Goal: Obtain resource: Download file/media

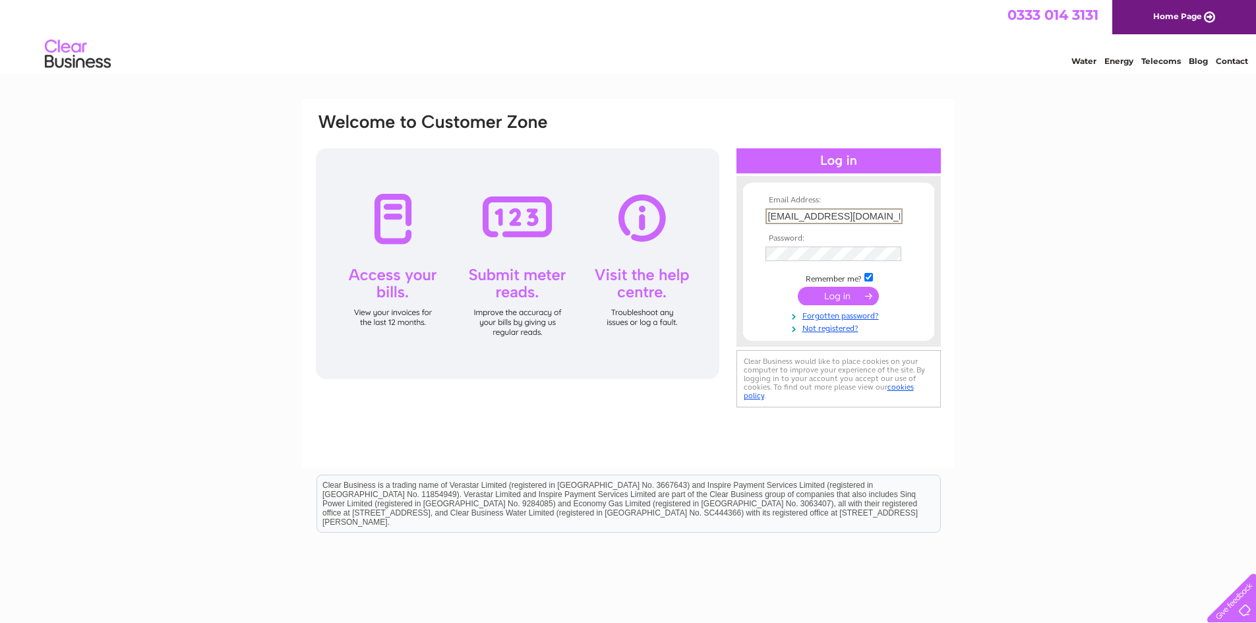
click at [504, 295] on input "submit" at bounding box center [838, 296] width 81 height 18
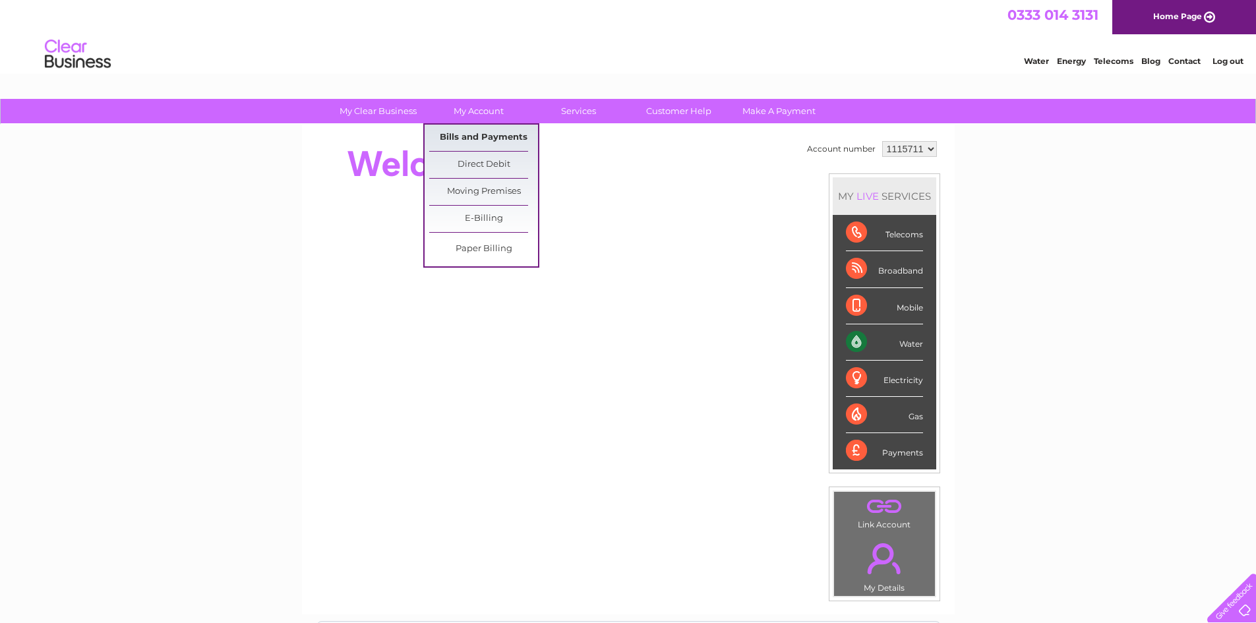
click at [486, 134] on link "Bills and Payments" at bounding box center [483, 138] width 109 height 26
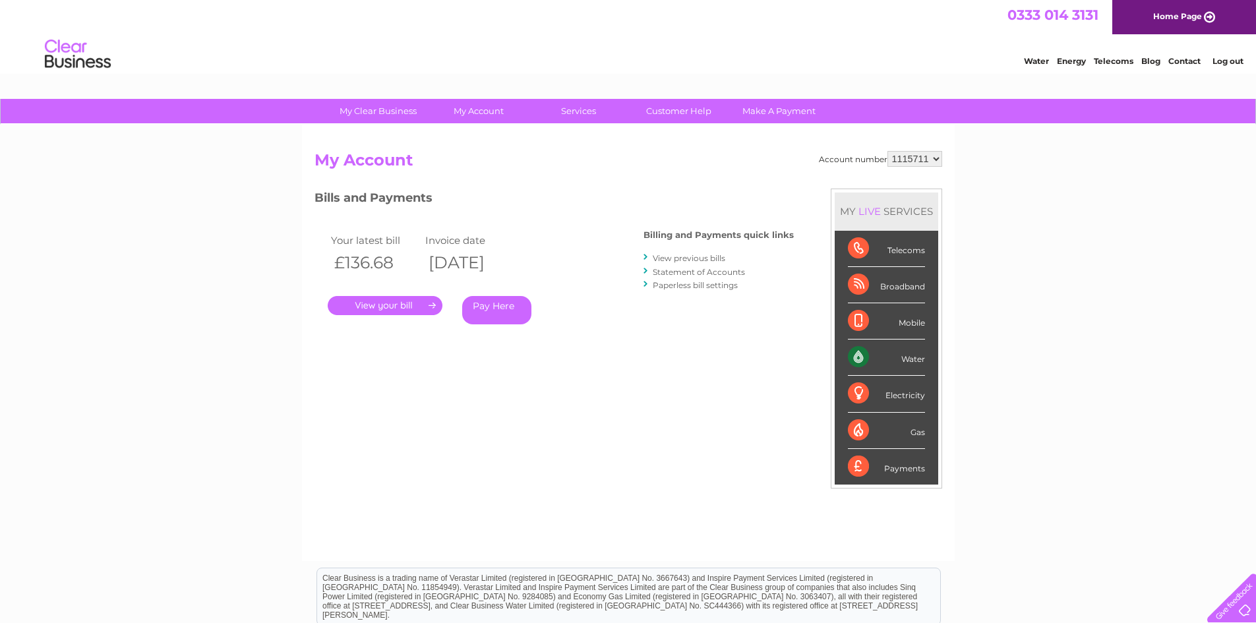
click at [405, 299] on link "." at bounding box center [385, 305] width 115 height 19
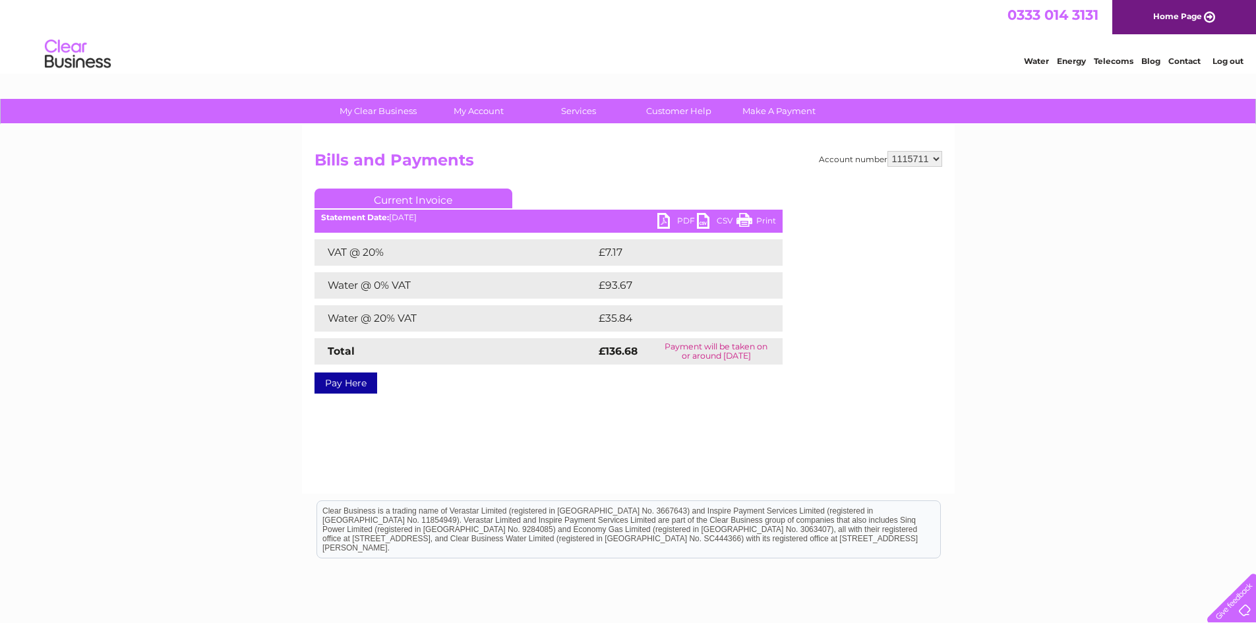
click at [678, 224] on link "PDF" at bounding box center [677, 222] width 40 height 19
click at [870, 430] on div "Account number 1115711 Bills and Payments Current Invoice PDF CSV Print VAT @ 2…" at bounding box center [628, 309] width 653 height 369
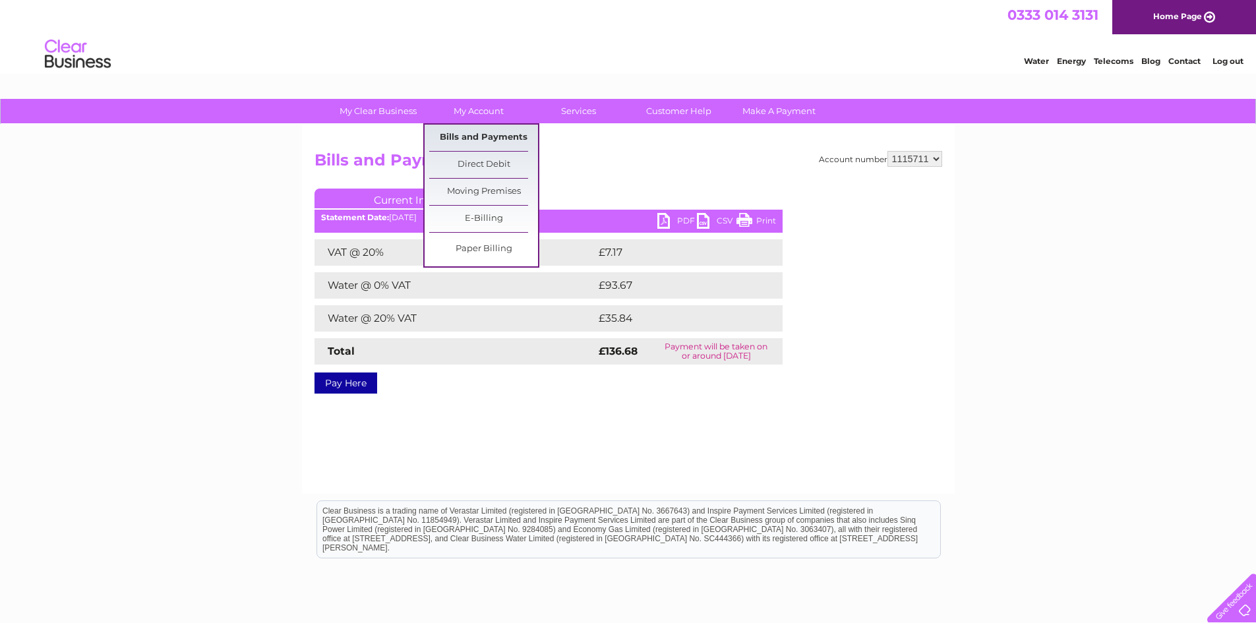
click at [500, 140] on link "Bills and Payments" at bounding box center [483, 138] width 109 height 26
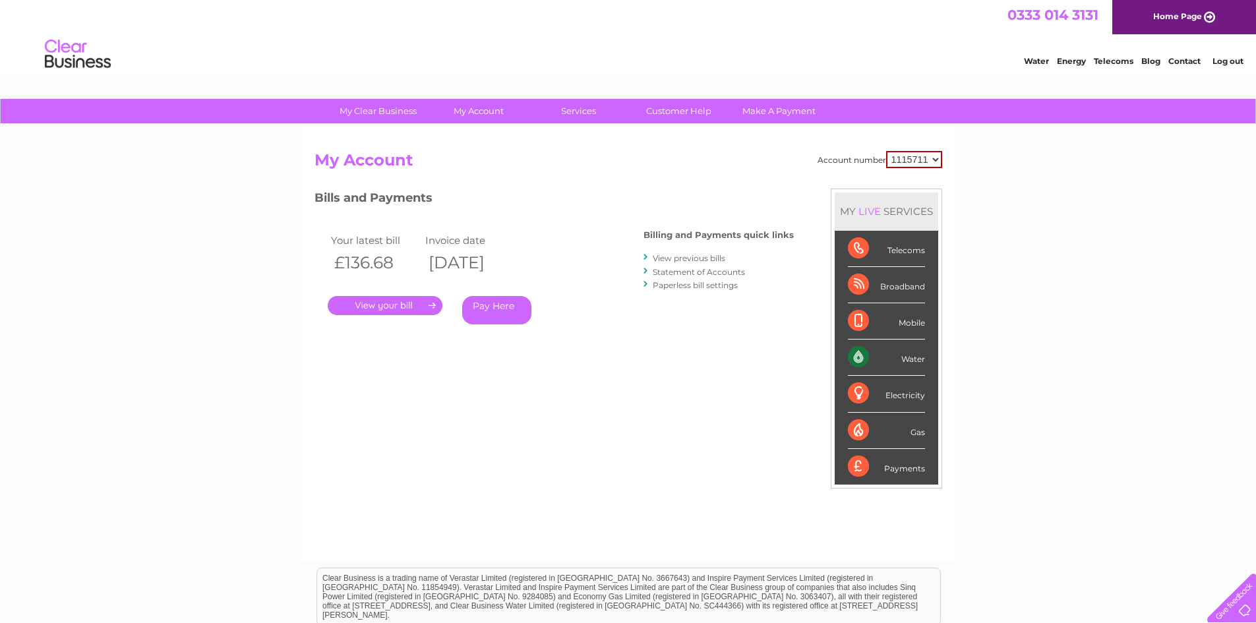
click at [703, 259] on link "View previous bills" at bounding box center [689, 258] width 73 height 10
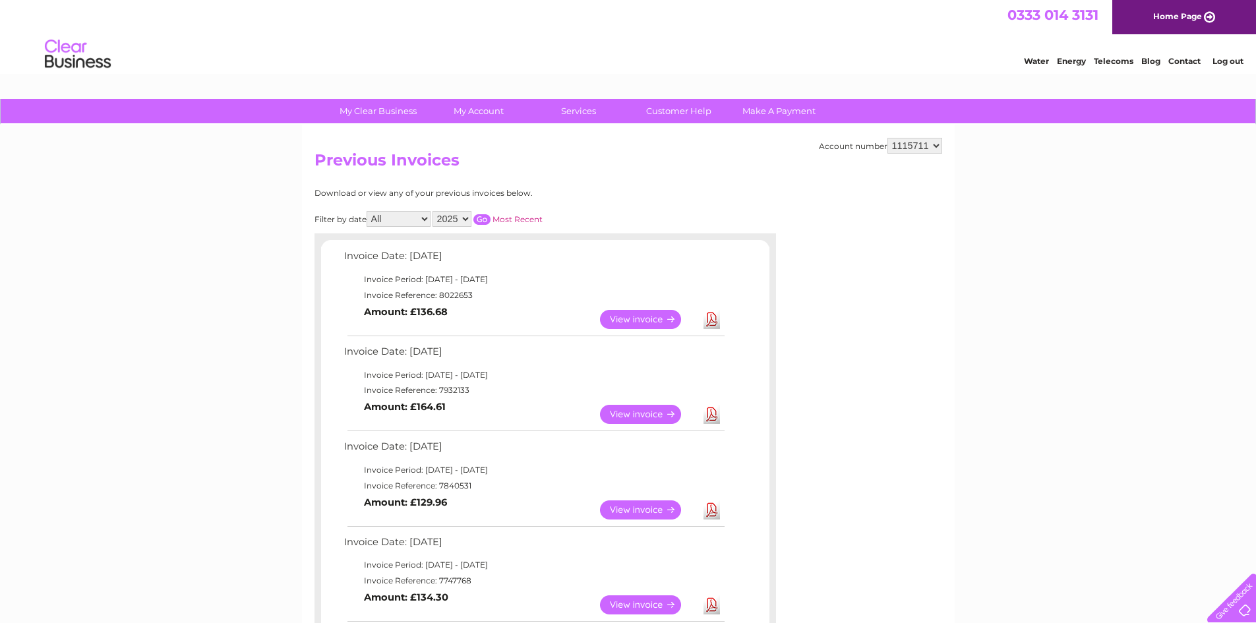
click at [659, 412] on link "View" at bounding box center [648, 414] width 97 height 19
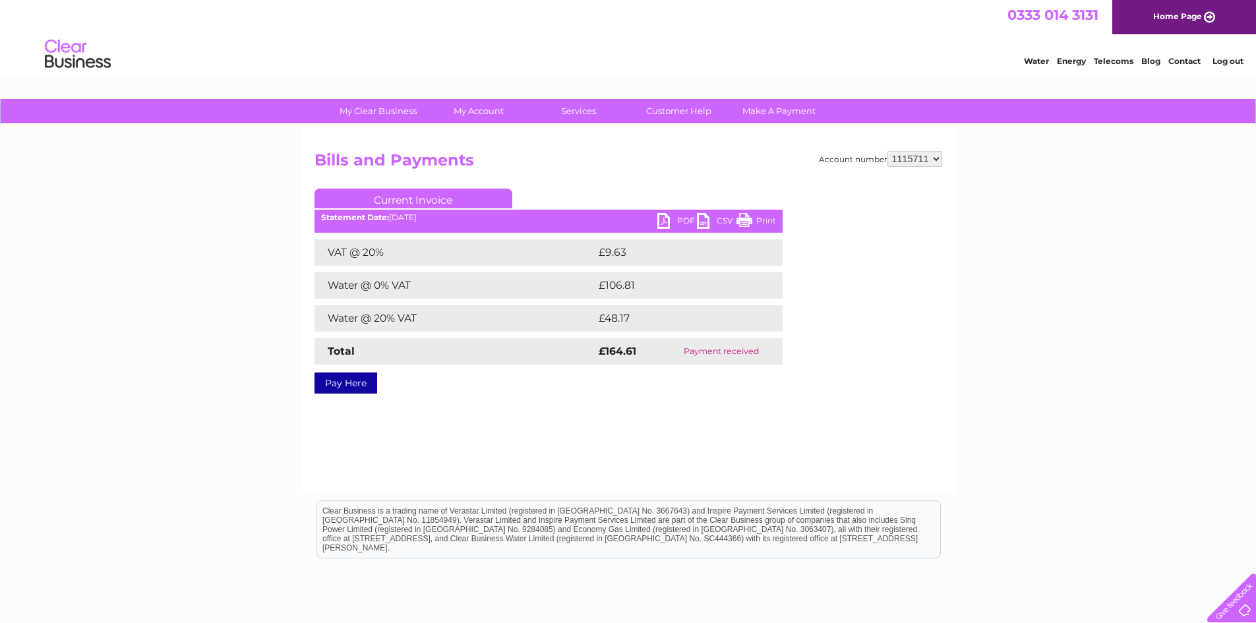
click at [676, 223] on link "PDF" at bounding box center [677, 222] width 40 height 19
